Goal: Task Accomplishment & Management: Use online tool/utility

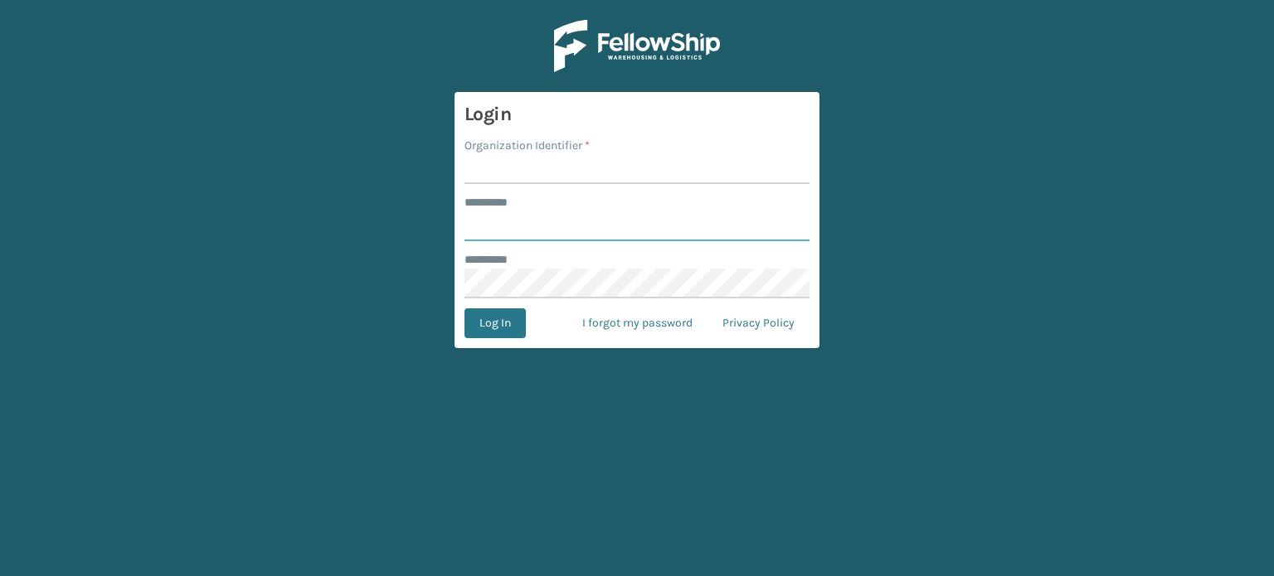
type input "*******"
click at [502, 172] on input "Organization Identifier *" at bounding box center [636, 169] width 345 height 30
type input "CDD"
click at [487, 318] on button "Log In" at bounding box center [494, 323] width 61 height 30
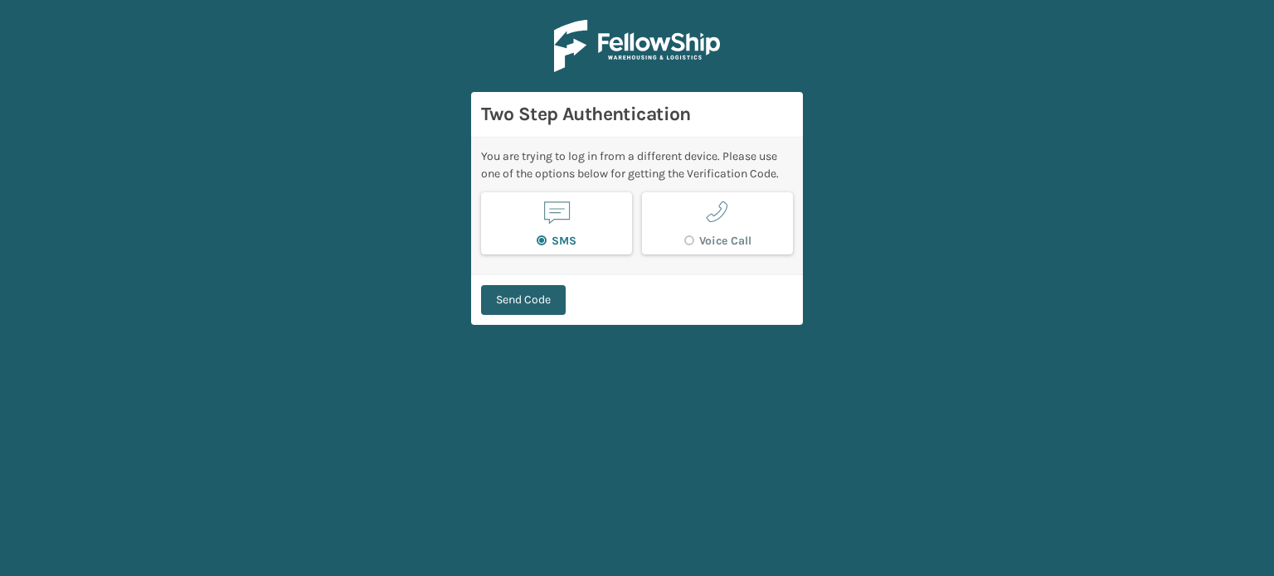
click at [555, 299] on button "Send Code" at bounding box center [523, 300] width 85 height 30
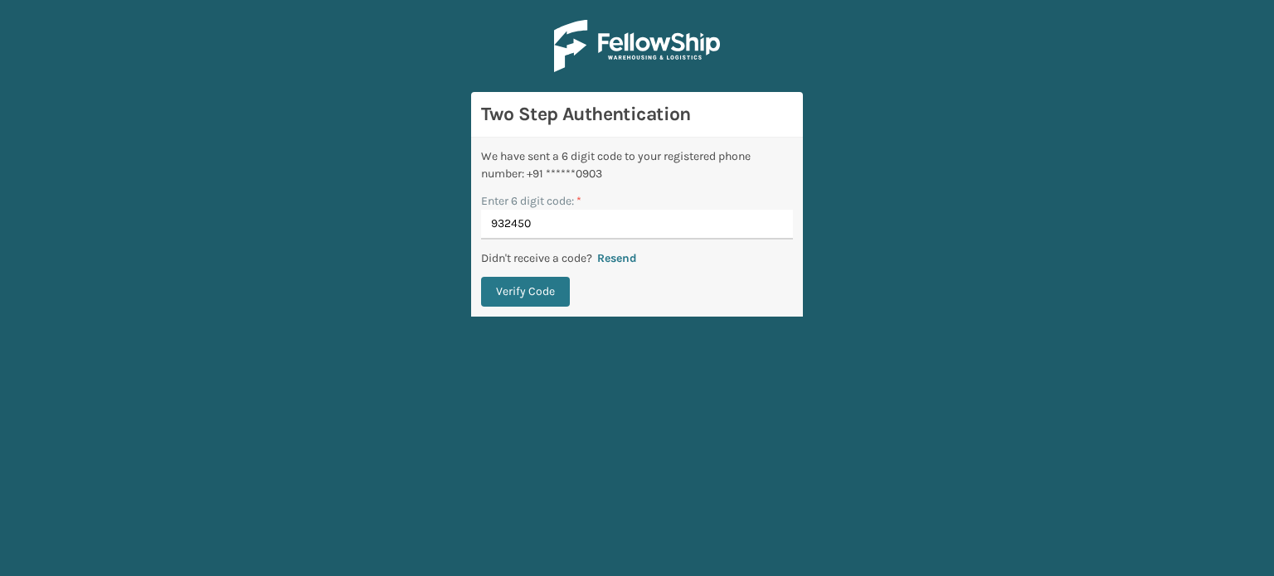
type input "932450"
click at [481, 277] on button "Verify Code" at bounding box center [525, 292] width 89 height 30
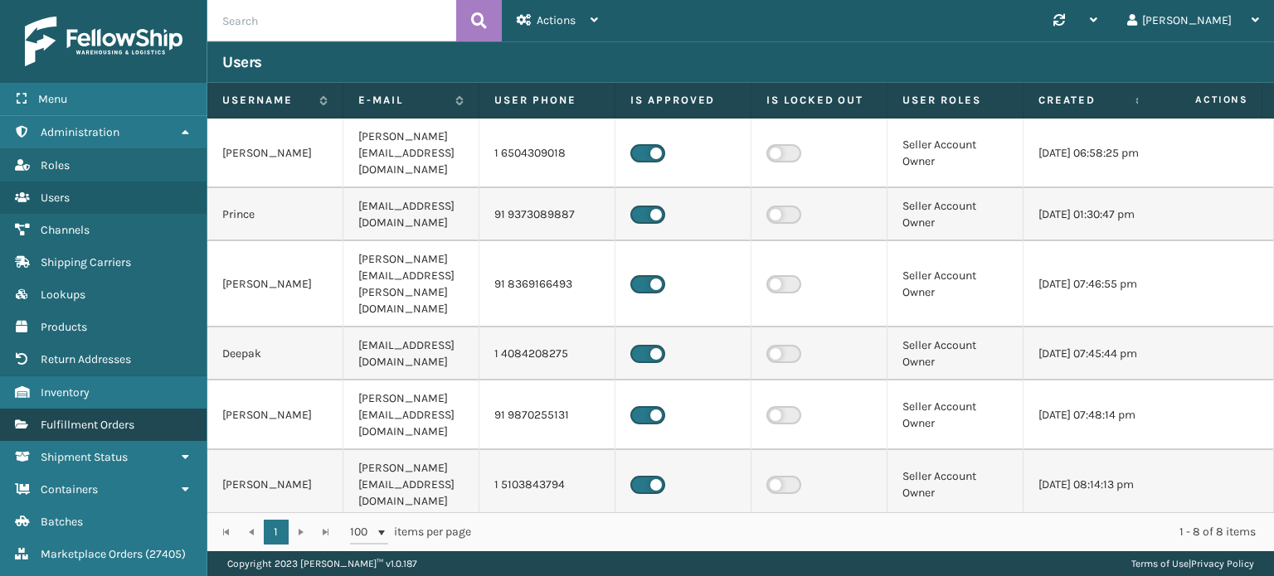
click at [119, 414] on link "Fulfillment Orders" at bounding box center [103, 425] width 206 height 32
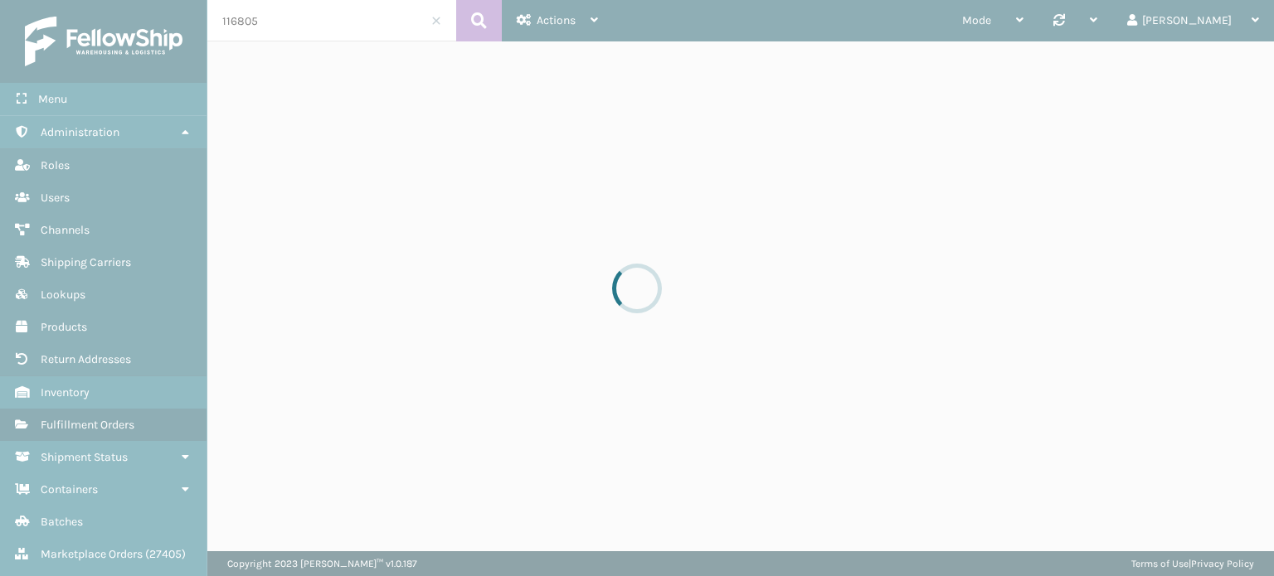
click at [294, 9] on div at bounding box center [637, 288] width 1274 height 576
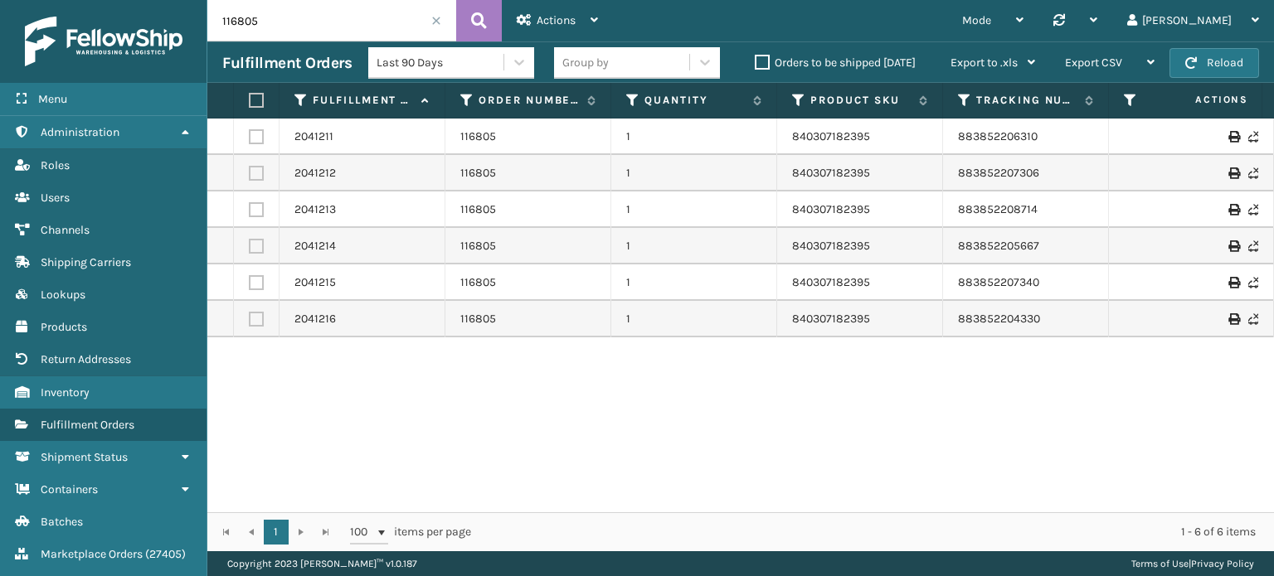
click at [302, 17] on input "116805" at bounding box center [331, 20] width 249 height 41
paste input "903"
type input "116903"
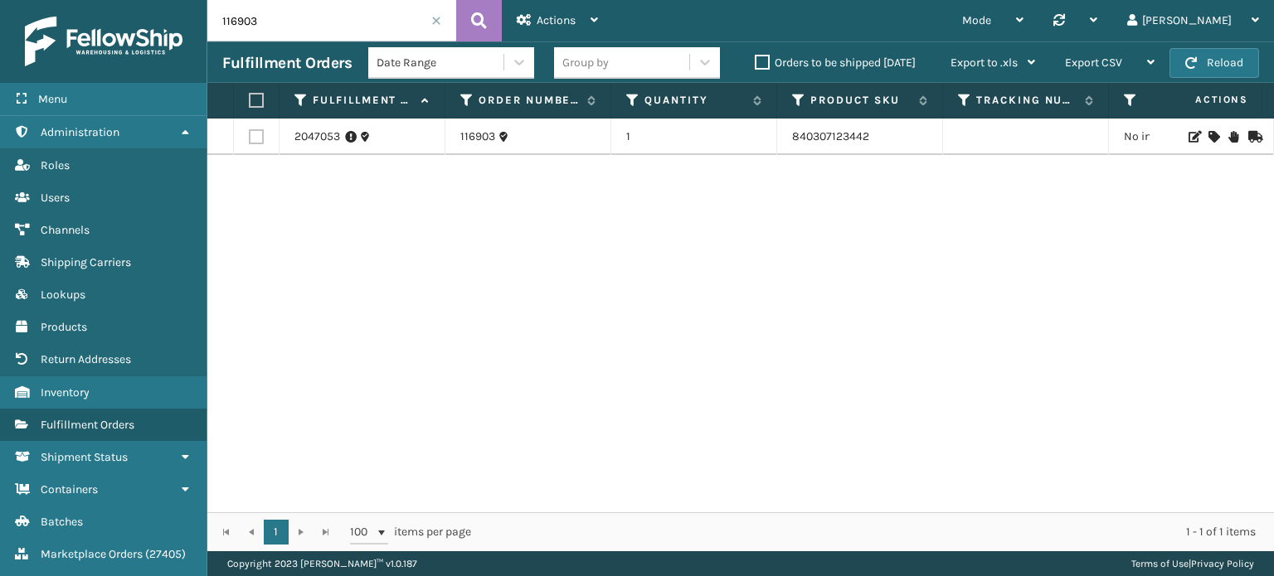
click at [1228, 133] on icon at bounding box center [1233, 137] width 10 height 12
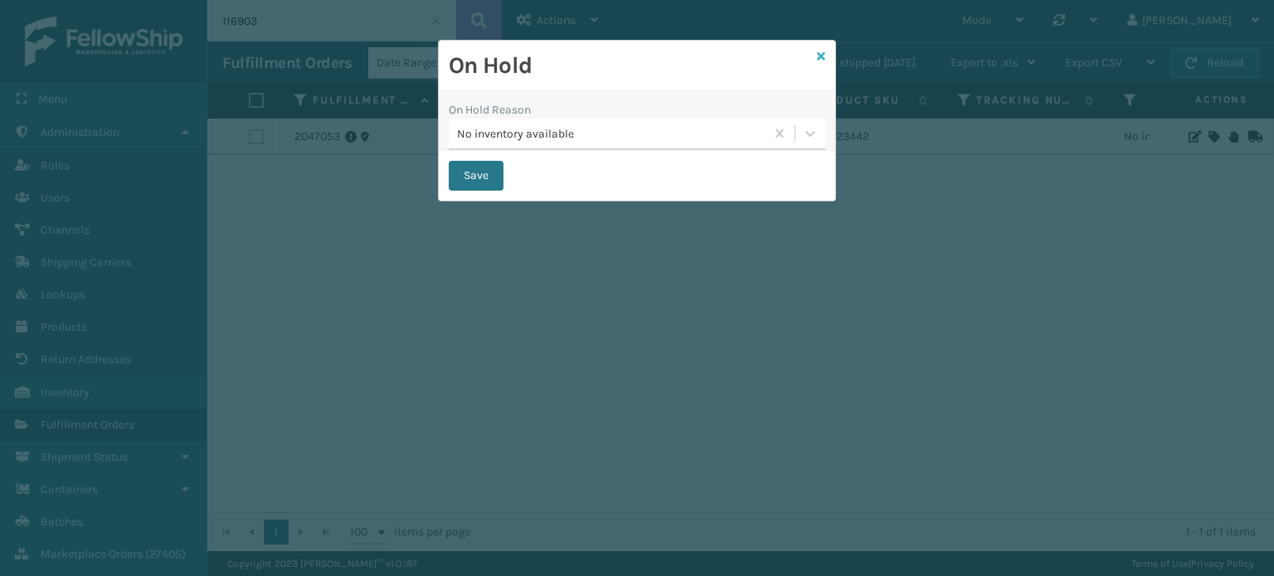
click at [822, 57] on icon at bounding box center [821, 57] width 8 height 12
